Goal: Task Accomplishment & Management: Use online tool/utility

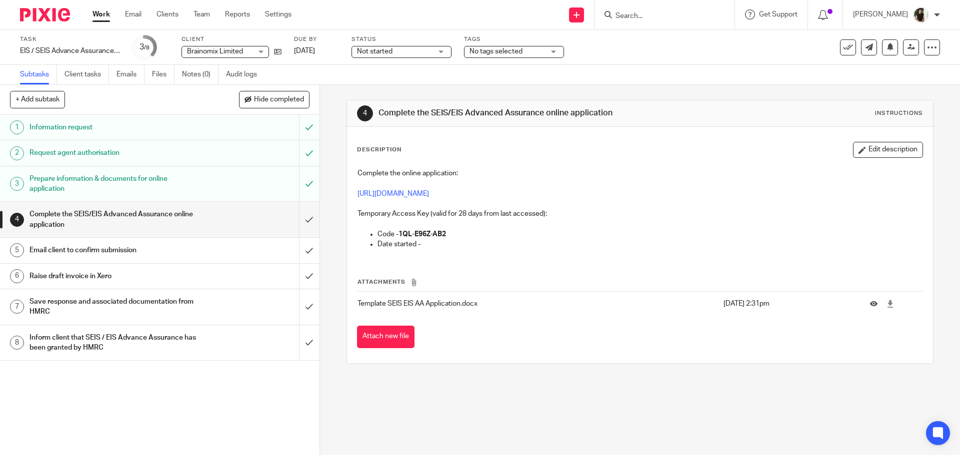
click at [650, 9] on form at bounding box center [667, 14] width 106 height 12
click at [104, 19] on link "Work" at bounding box center [100, 14] width 17 height 10
click at [390, 197] on p "https://www.gov.uk/guidance/venture-capital-schemes-apply-for-advance-assurance" at bounding box center [639, 194] width 564 height 10
click at [389, 196] on link "https://www.gov.uk/guidance/venture-capital-schemes-apply-for-advance-assurance" at bounding box center [392, 193] width 71 height 7
click at [428, 236] on strong "1QL-E96Z-AB2" at bounding box center [421, 234] width 47 height 7
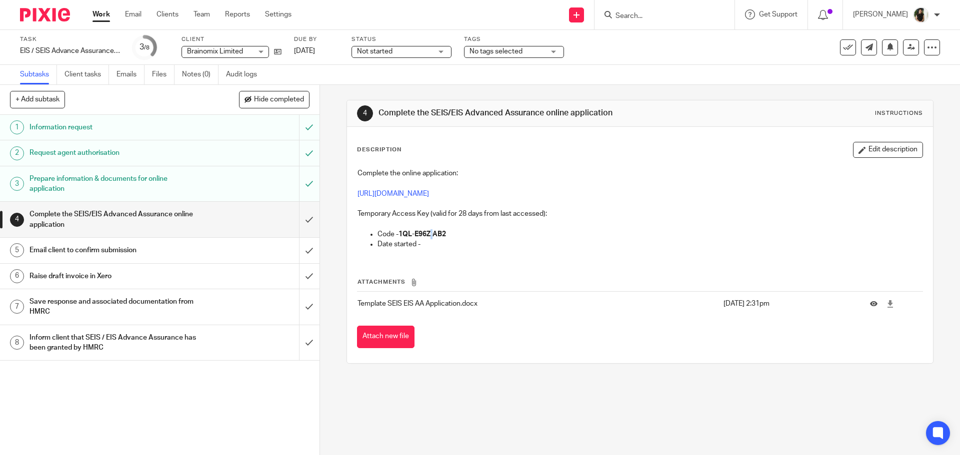
click at [428, 236] on strong "1QL-E96Z-AB2" at bounding box center [421, 234] width 47 height 7
click at [440, 251] on div "Complete the online application: https://www.gov.uk/guidance/venture-capital-sc…" at bounding box center [639, 209] width 574 height 93
drag, startPoint x: 450, startPoint y: 232, endPoint x: 399, endPoint y: 230, distance: 51.5
click at [399, 230] on p "Code - 1QL-E96Z-AB2" at bounding box center [649, 234] width 544 height 10
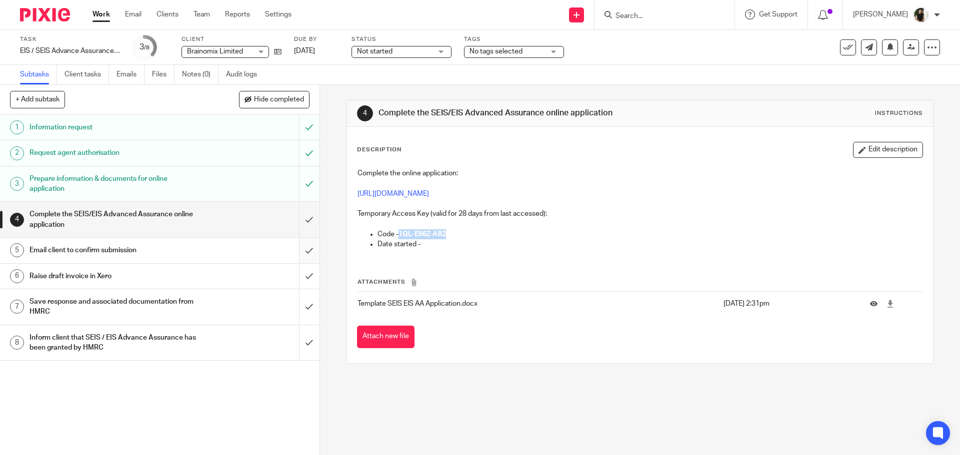
copy strong "1QL-E96Z-AB2"
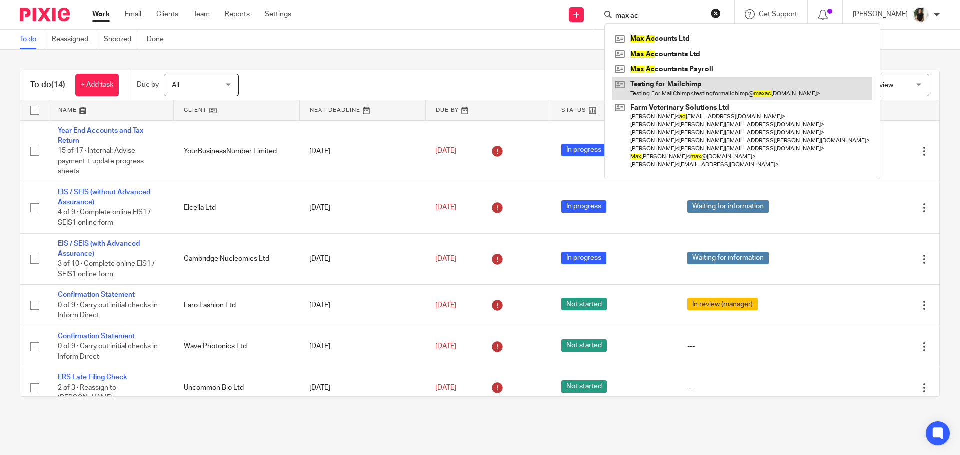
type input "max ac"
click at [685, 86] on link at bounding box center [742, 88] width 260 height 23
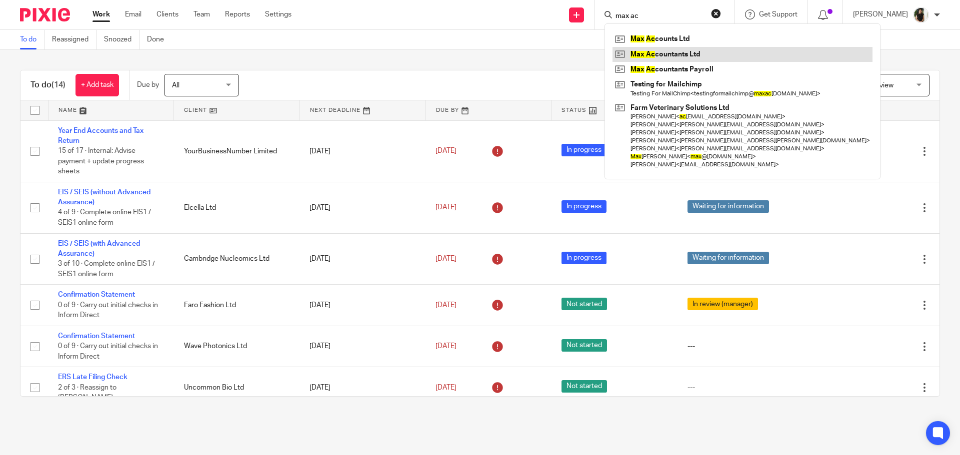
click at [679, 60] on link at bounding box center [742, 54] width 260 height 15
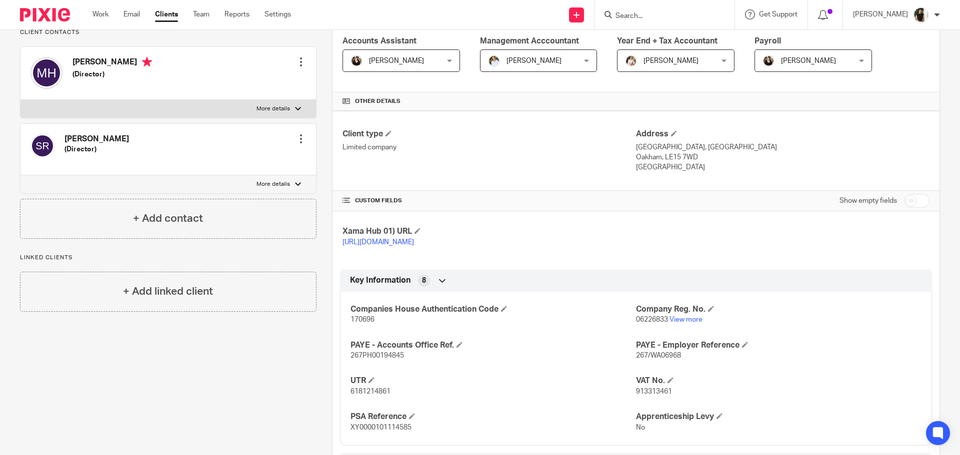
scroll to position [520, 0]
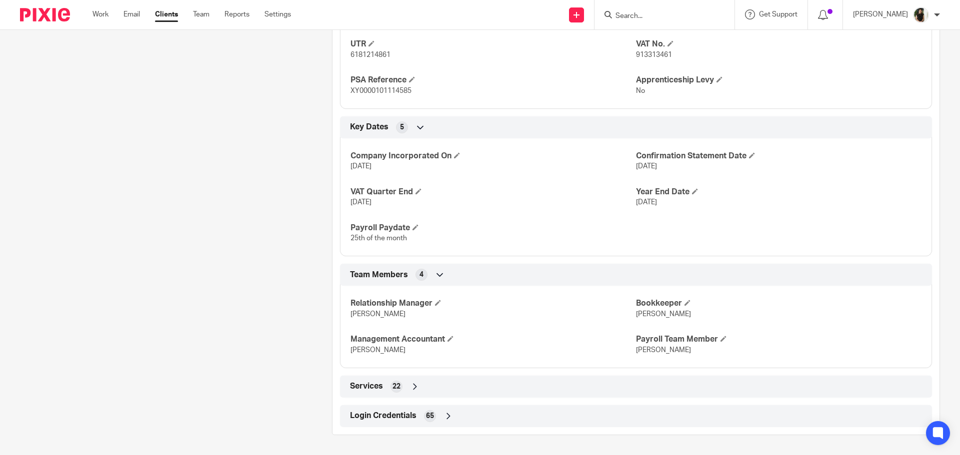
click at [392, 412] on span "Login Credentials" at bounding box center [383, 416] width 66 height 10
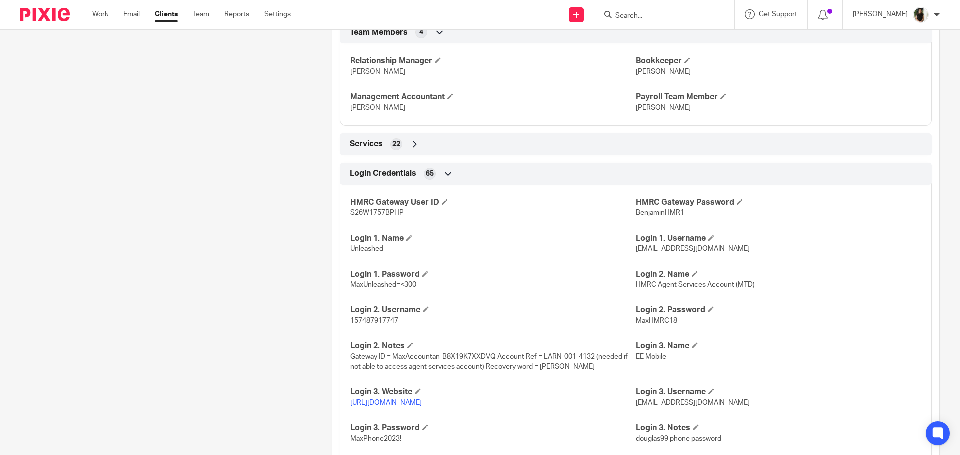
scroll to position [970, 0]
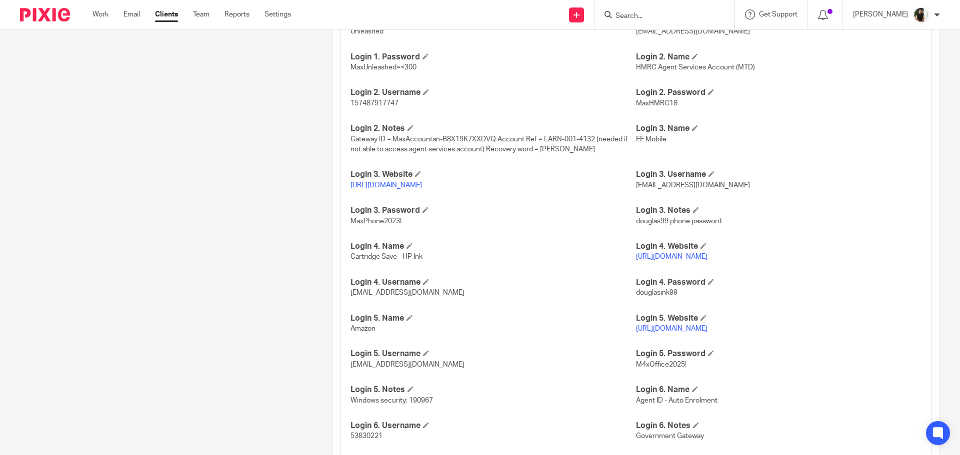
click at [210, 270] on div "Pinned note Agent Code: MaxAccountan-4Q3S3HEWJVFL Agent VAT: LARN0014132 Agent …" at bounding box center [160, 159] width 312 height 2044
